Goal: Navigation & Orientation: Find specific page/section

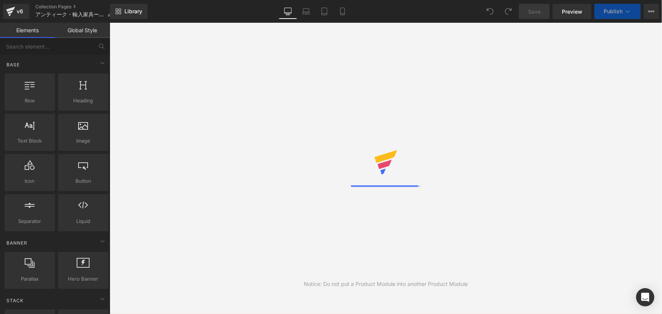
click at [51, 8] on link "Collection Pages" at bounding box center [76, 7] width 83 height 6
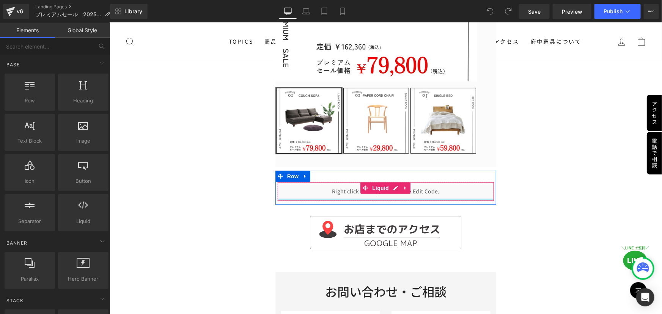
scroll to position [276, 0]
